Goal: Use online tool/utility: Utilize a website feature to perform a specific function

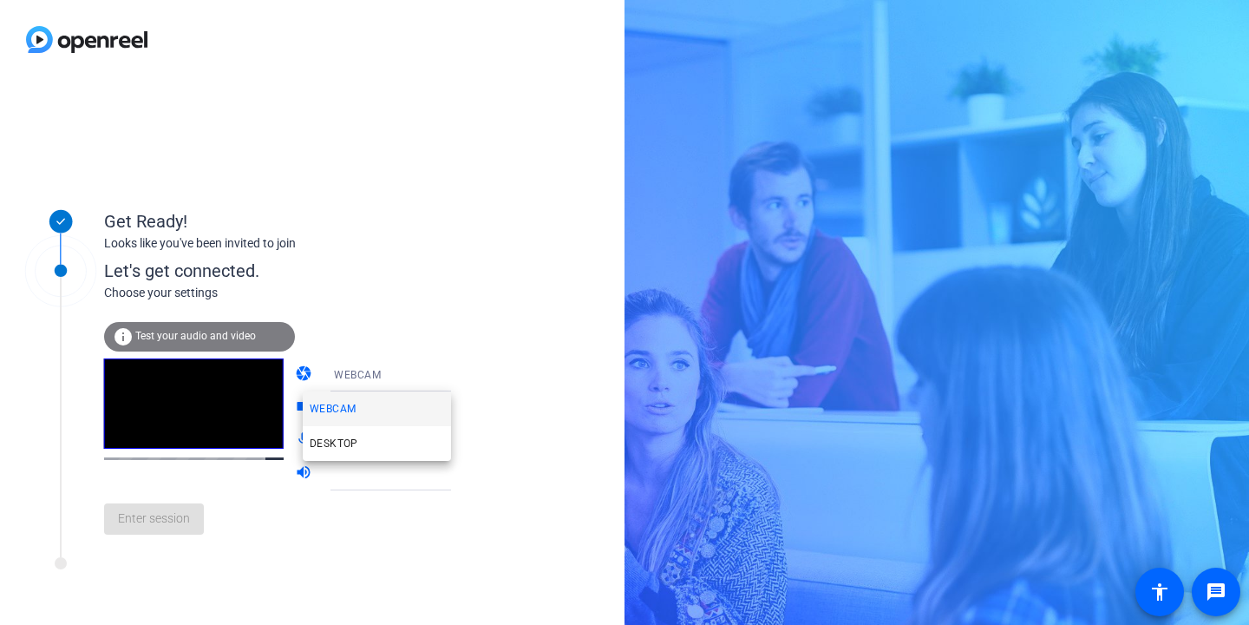
click at [409, 351] on div at bounding box center [624, 312] width 1249 height 625
click at [412, 407] on div at bounding box center [398, 407] width 129 height 21
click at [458, 410] on icon at bounding box center [468, 407] width 21 height 21
click at [458, 448] on icon at bounding box center [468, 440] width 21 height 21
click at [372, 384] on div "WEBCAM" at bounding box center [398, 375] width 129 height 22
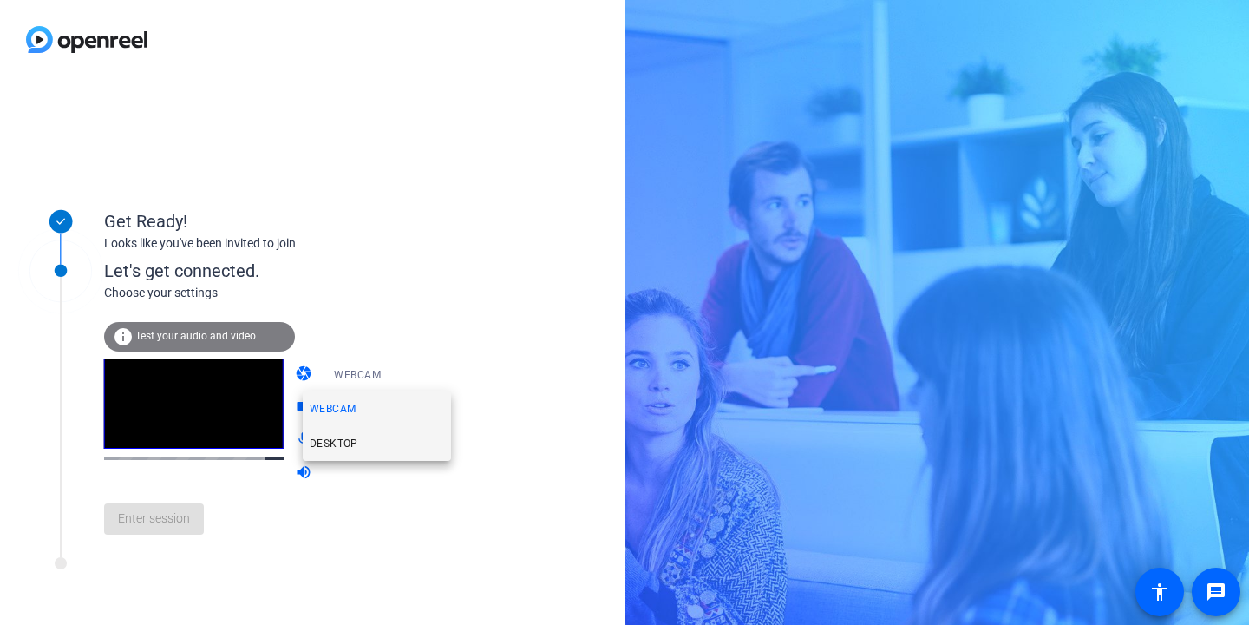
click at [359, 447] on mat-option "DESKTOP" at bounding box center [377, 443] width 148 height 35
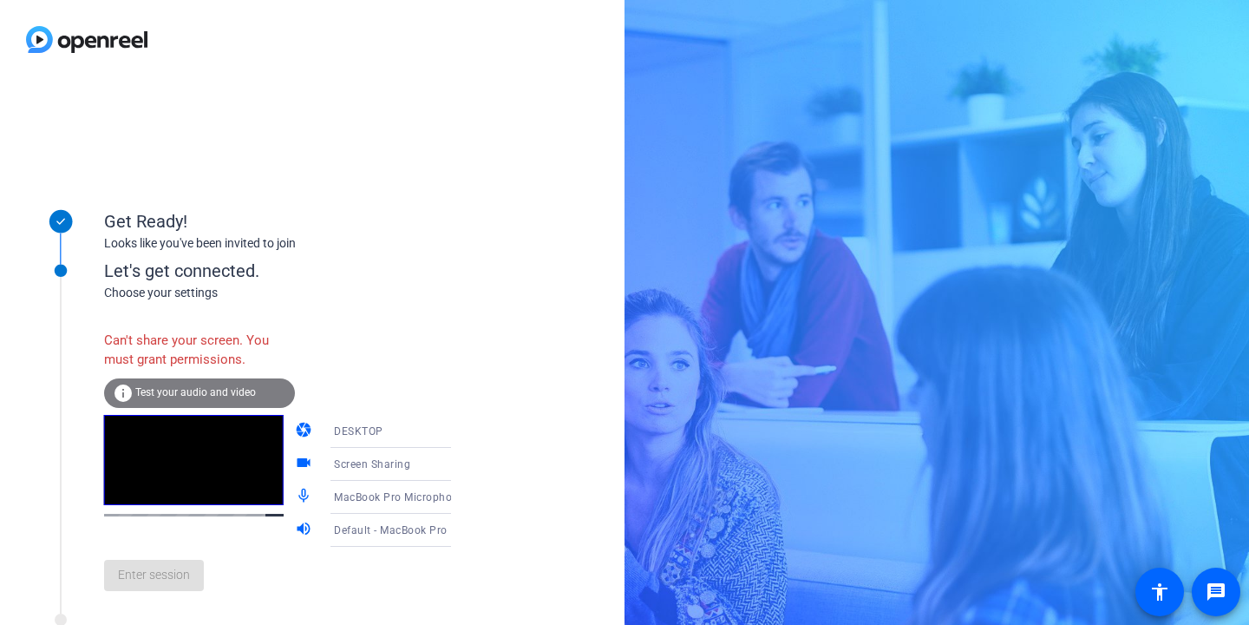
click at [393, 460] on div "Screen Sharing" at bounding box center [398, 464] width 129 height 22
click at [390, 557] on div at bounding box center [624, 312] width 1249 height 625
click at [413, 455] on div "Screen Sharing" at bounding box center [398, 464] width 129 height 22
click at [397, 489] on mat-option "Screen Sharing" at bounding box center [377, 498] width 148 height 35
click at [196, 366] on div "Can't share your screen. You must grant permissions." at bounding box center [199, 350] width 191 height 56
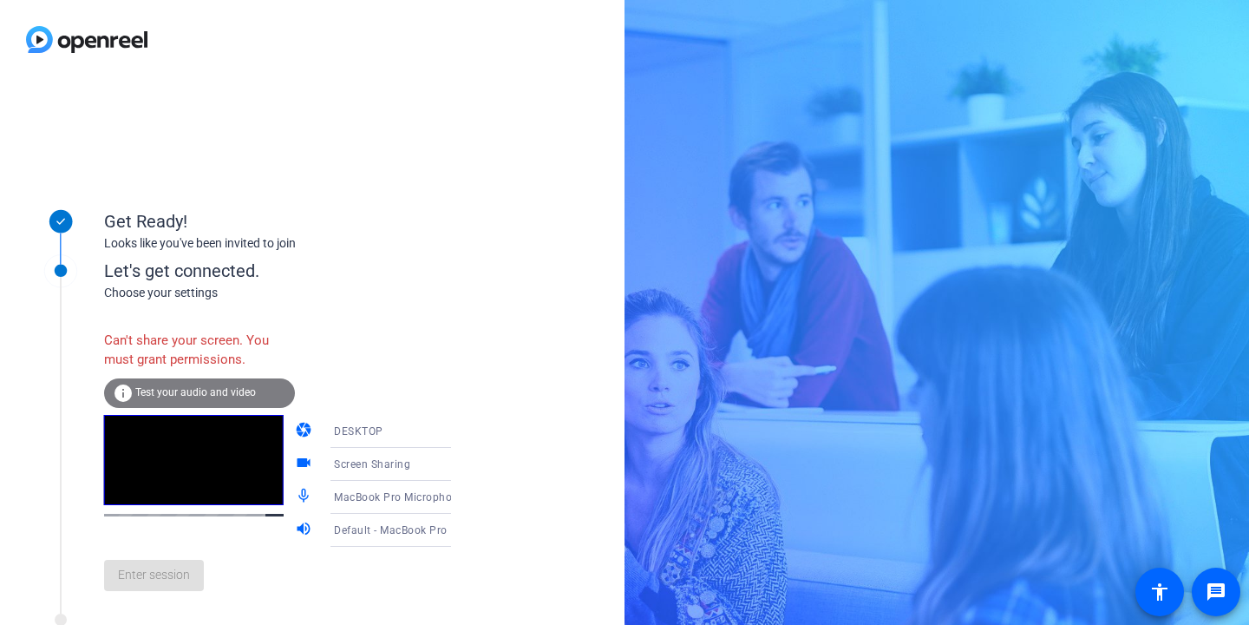
click at [178, 595] on div "Enter session" at bounding box center [295, 575] width 383 height 57
click at [295, 495] on mat-icon "mic_none" at bounding box center [305, 497] width 21 height 21
click at [417, 466] on div "Screen Sharing" at bounding box center [398, 464] width 129 height 22
click at [429, 465] on div at bounding box center [624, 312] width 1249 height 625
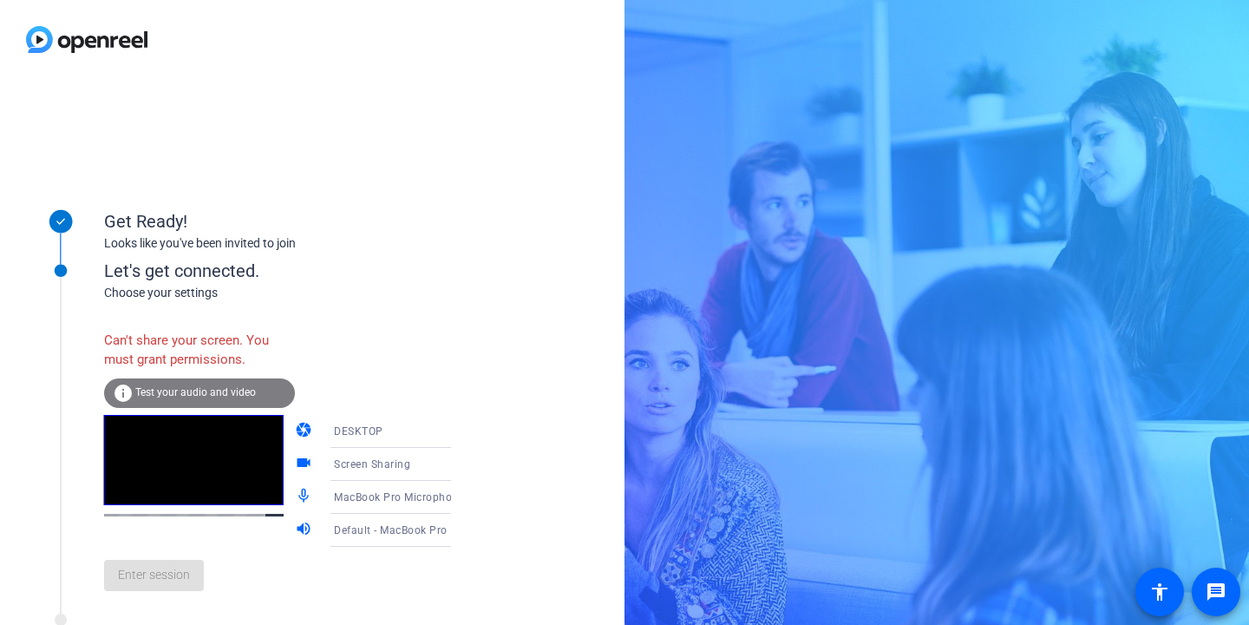
click at [429, 442] on div "DESKTOP" at bounding box center [403, 431] width 138 height 33
click at [406, 468] on mat-option "WEBCAM" at bounding box center [377, 465] width 148 height 35
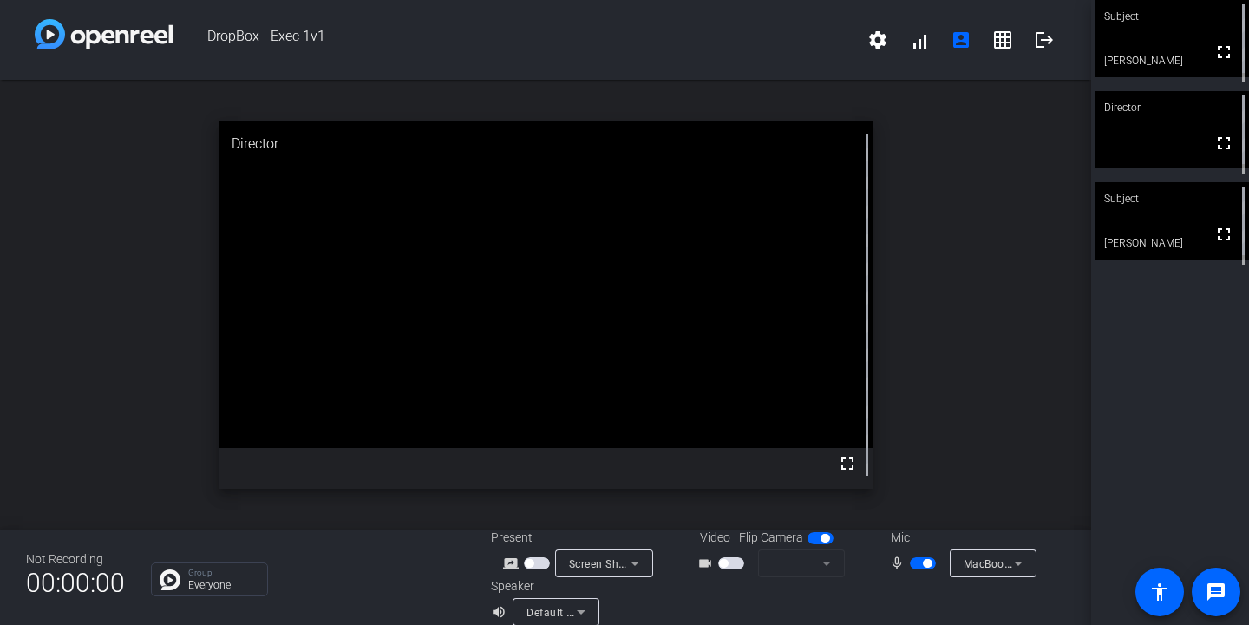
click at [930, 566] on span "button" at bounding box center [927, 563] width 9 height 9
click at [1232, 585] on span at bounding box center [1216, 592] width 42 height 42
click at [1010, 37] on mat-icon "grid_on" at bounding box center [1002, 39] width 21 height 21
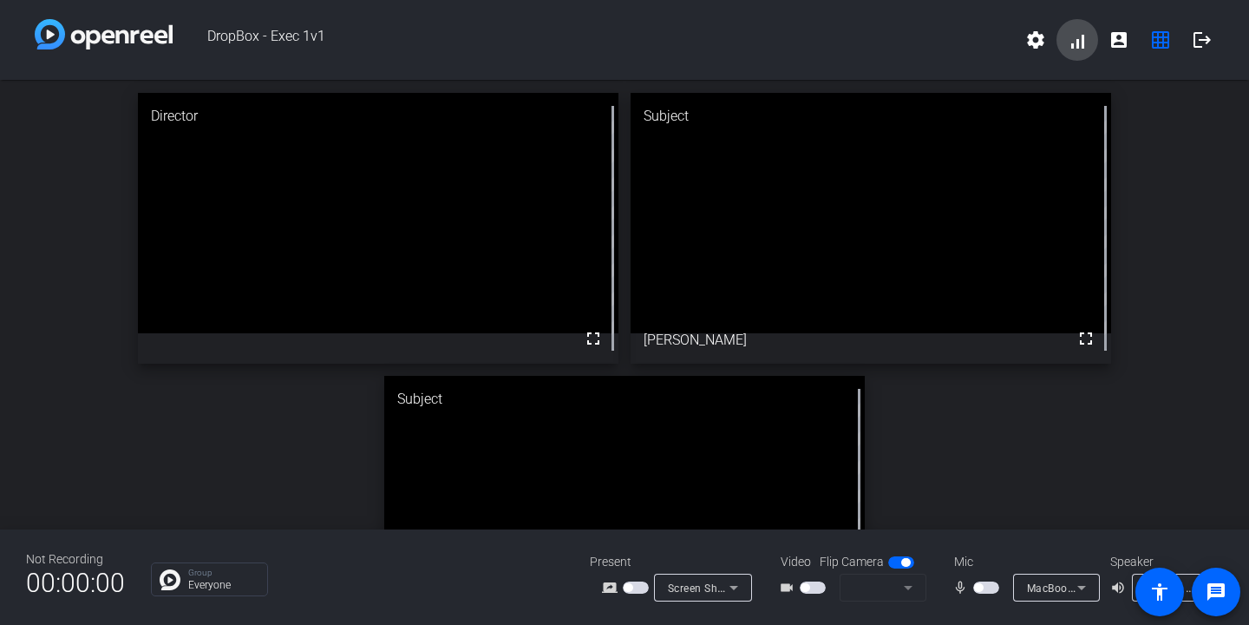
click at [1064, 44] on span at bounding box center [1078, 40] width 42 height 42
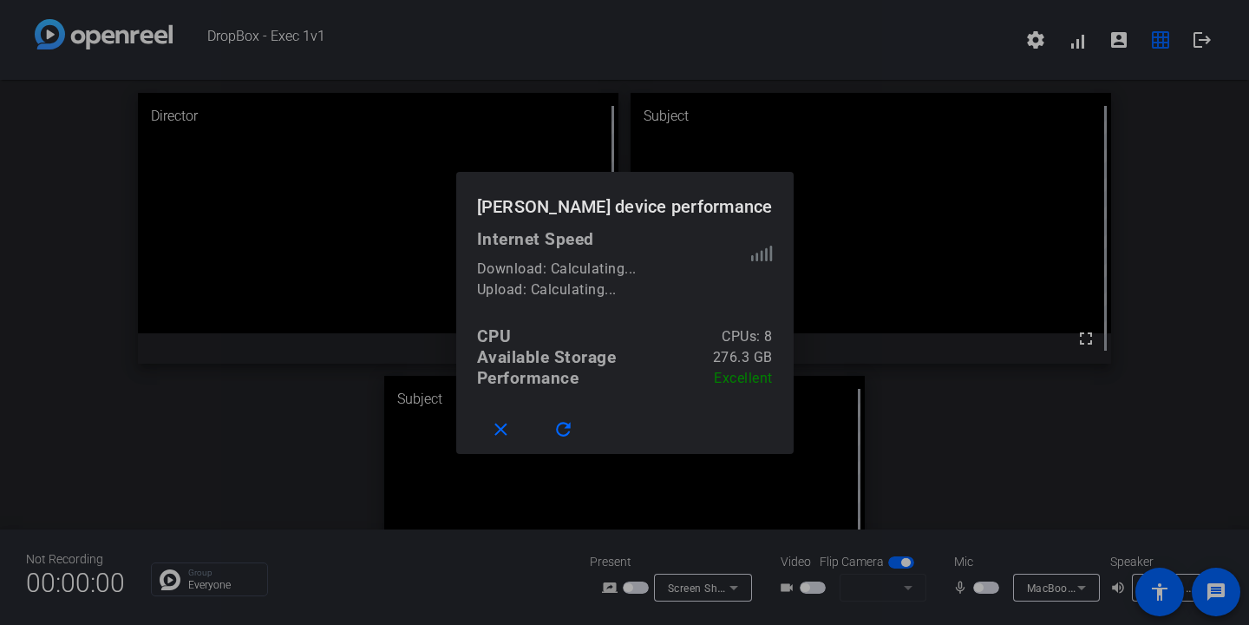
click at [899, 89] on div at bounding box center [624, 312] width 1249 height 625
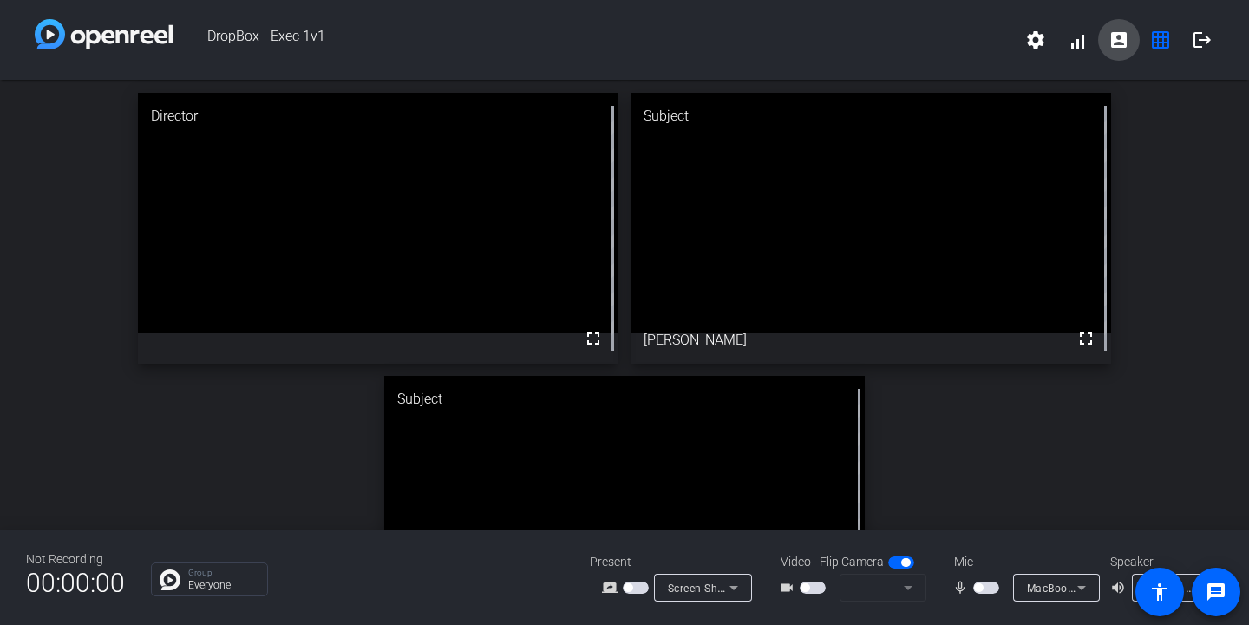
click at [1101, 40] on span at bounding box center [1119, 40] width 42 height 42
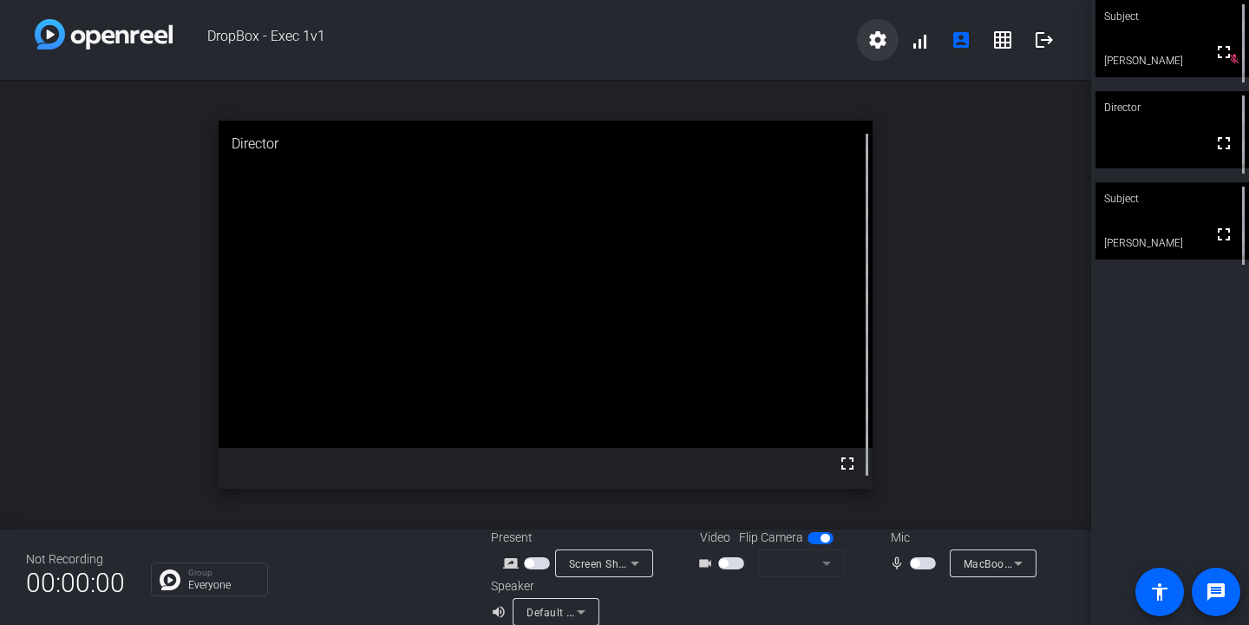
click at [883, 38] on mat-icon "settings" at bounding box center [878, 39] width 21 height 21
click at [914, 41] on div at bounding box center [624, 312] width 1249 height 625
click at [930, 43] on span at bounding box center [920, 40] width 42 height 42
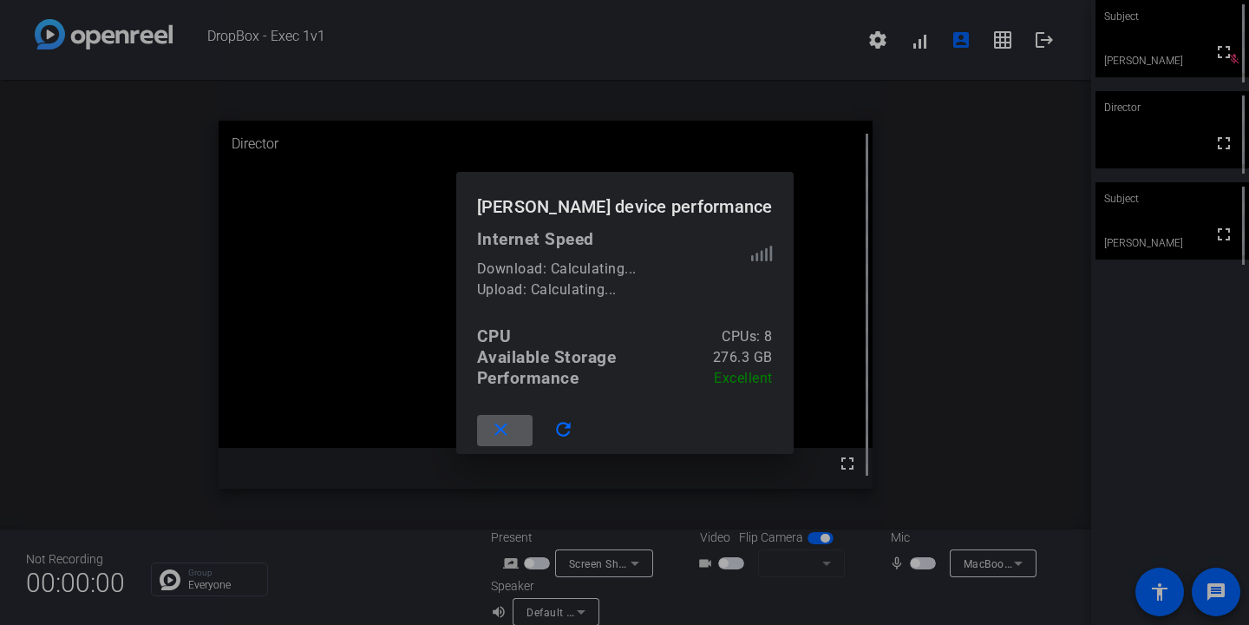
click at [936, 122] on div at bounding box center [624, 312] width 1249 height 625
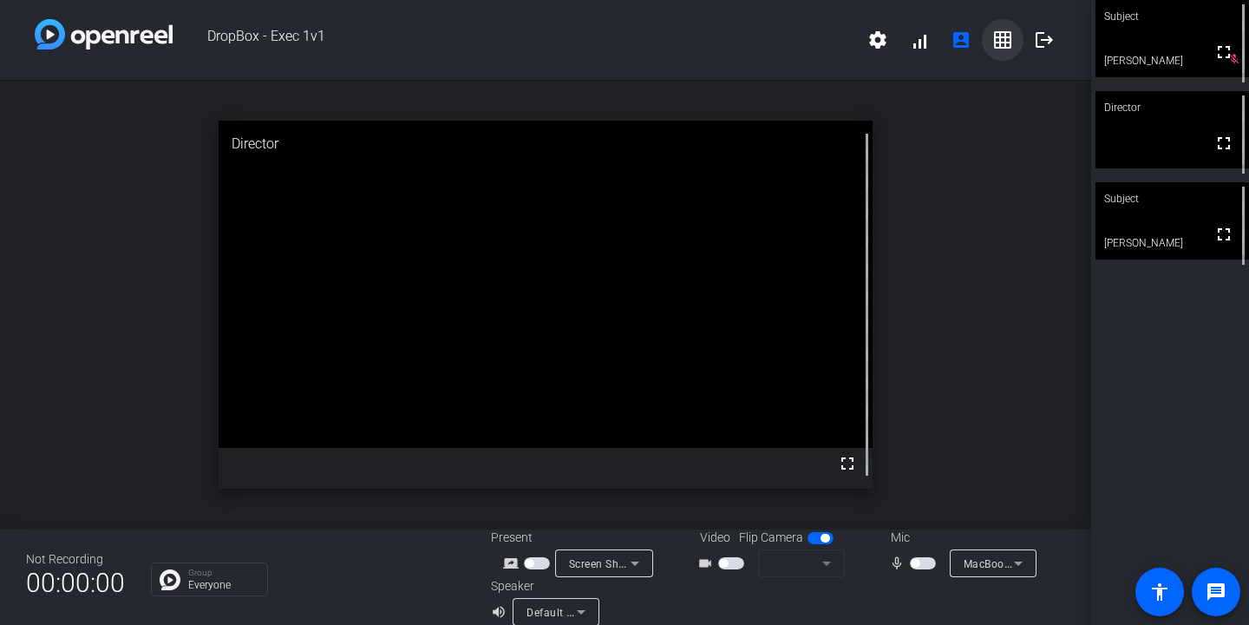
click at [1000, 43] on mat-icon "grid_on" at bounding box center [1002, 39] width 21 height 21
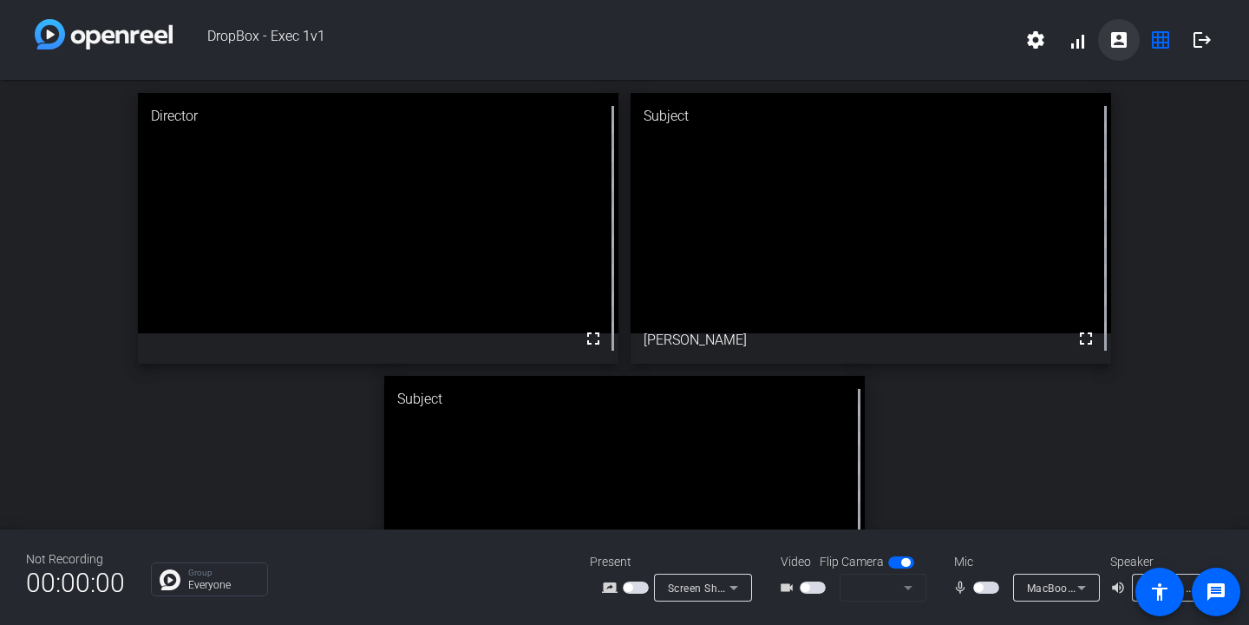
click at [1132, 43] on span at bounding box center [1119, 40] width 42 height 42
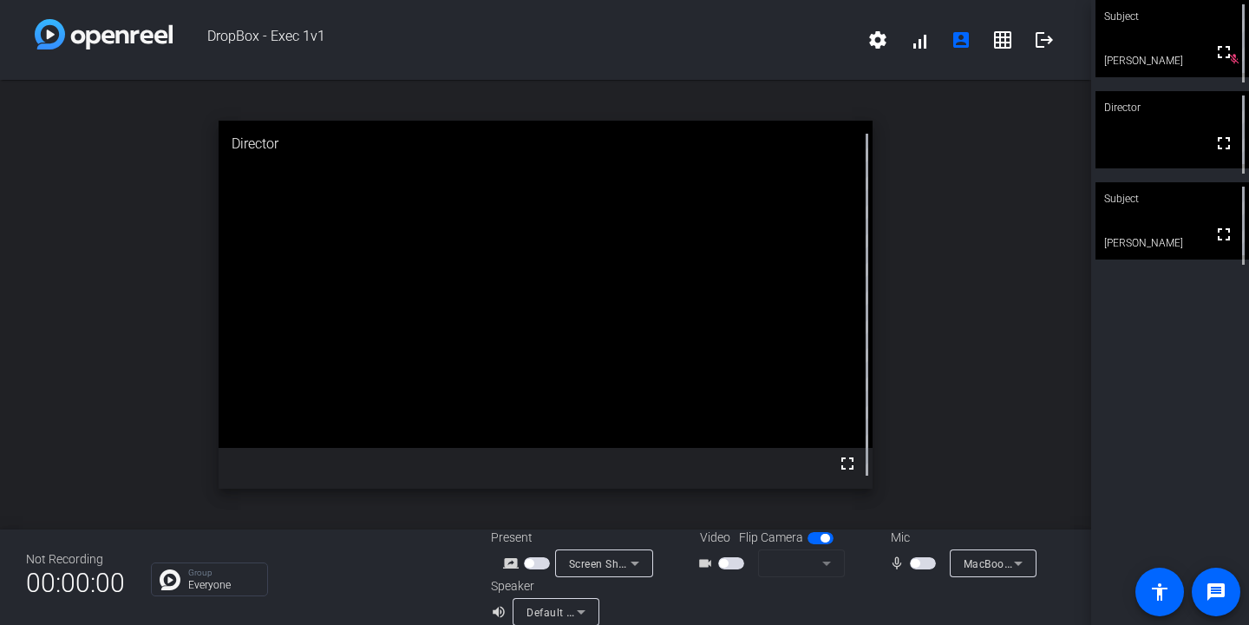
click at [833, 565] on mat-form-field at bounding box center [801, 563] width 87 height 28
click at [825, 566] on mat-form-field at bounding box center [801, 563] width 87 height 28
click at [923, 563] on span "button" at bounding box center [927, 563] width 9 height 9
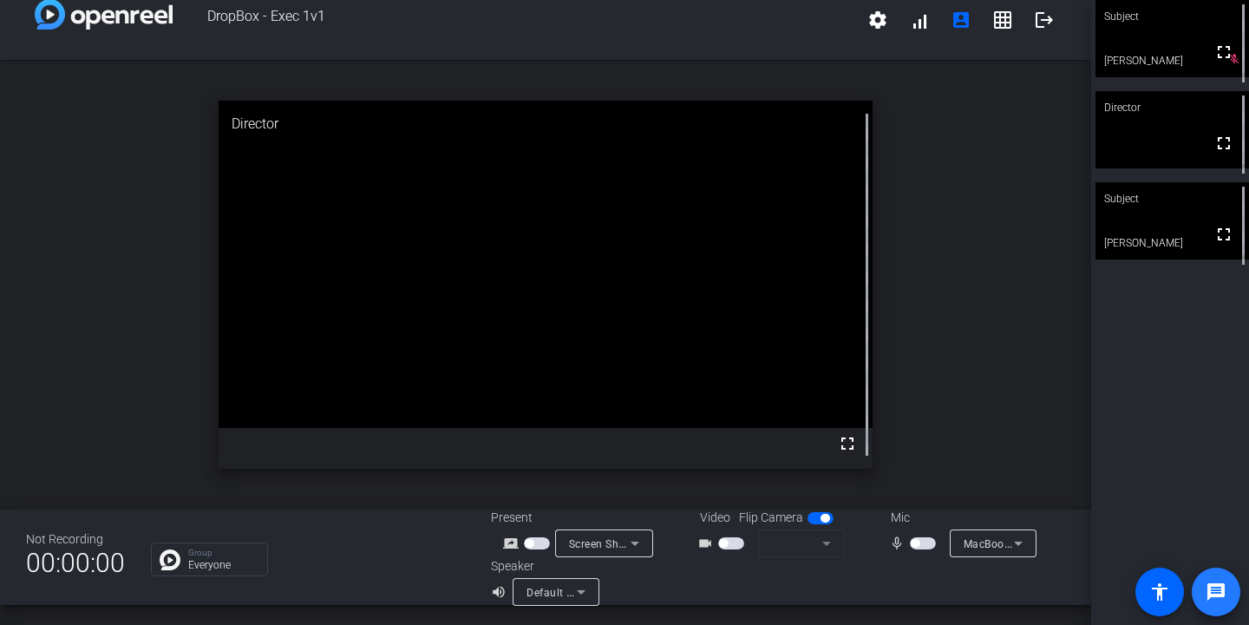
click at [1213, 599] on mat-icon "message" at bounding box center [1216, 591] width 21 height 21
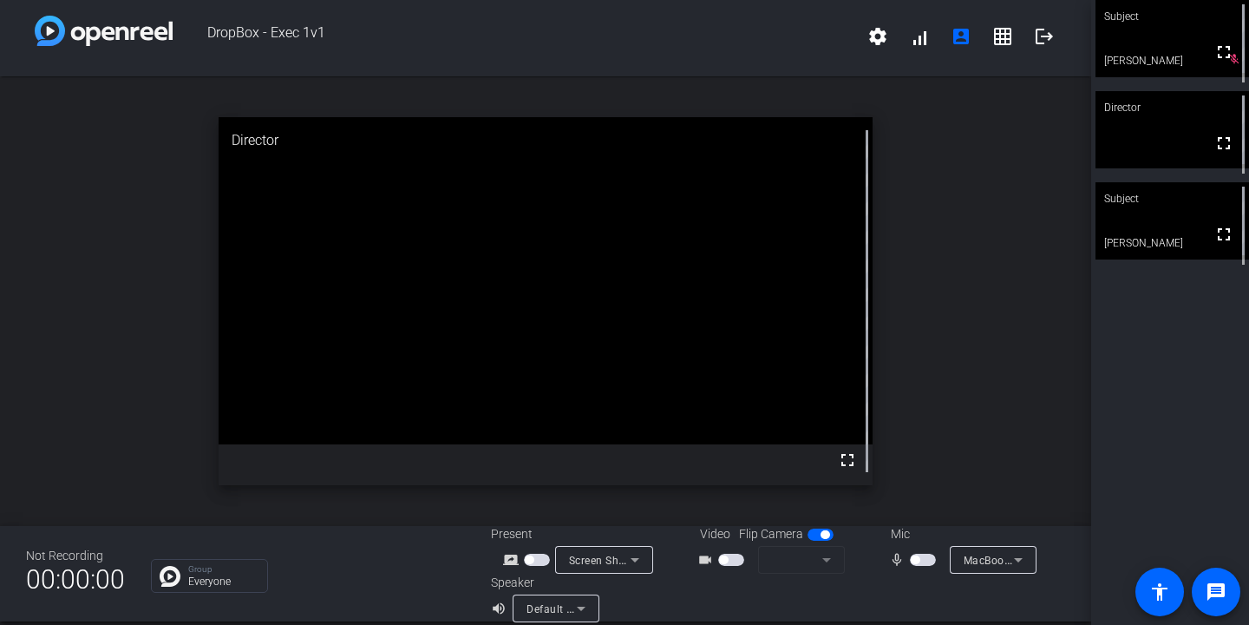
scroll to position [0, 0]
